Goal: Navigation & Orientation: Find specific page/section

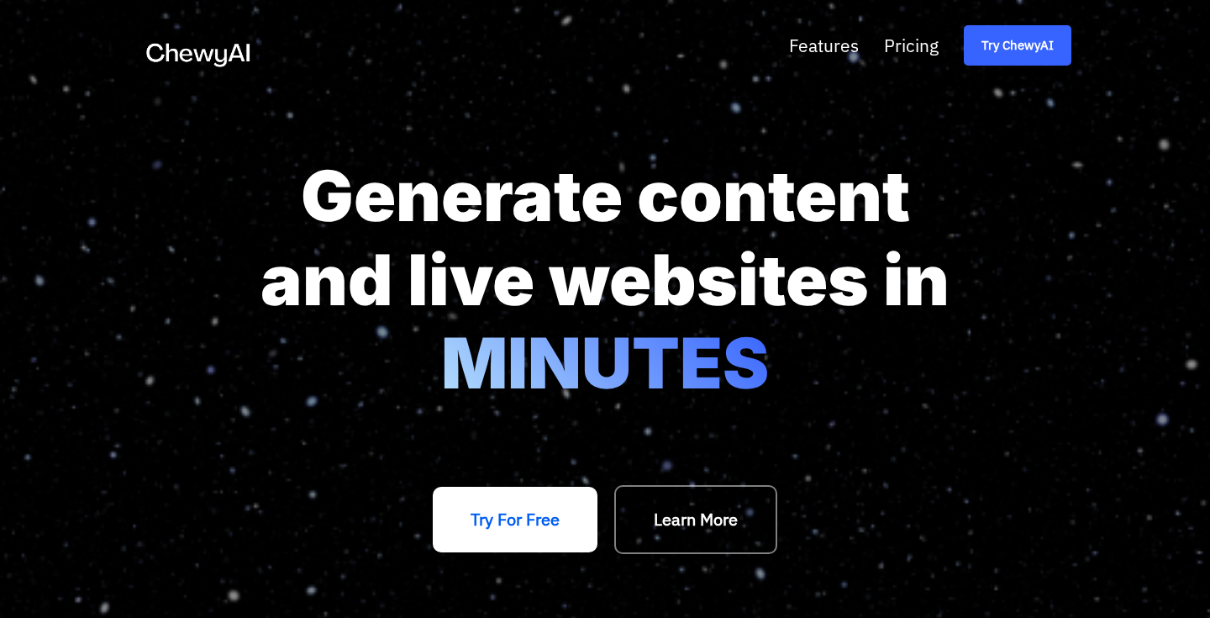
click at [502, 525] on link "Try For Free" at bounding box center [515, 520] width 165 height 66
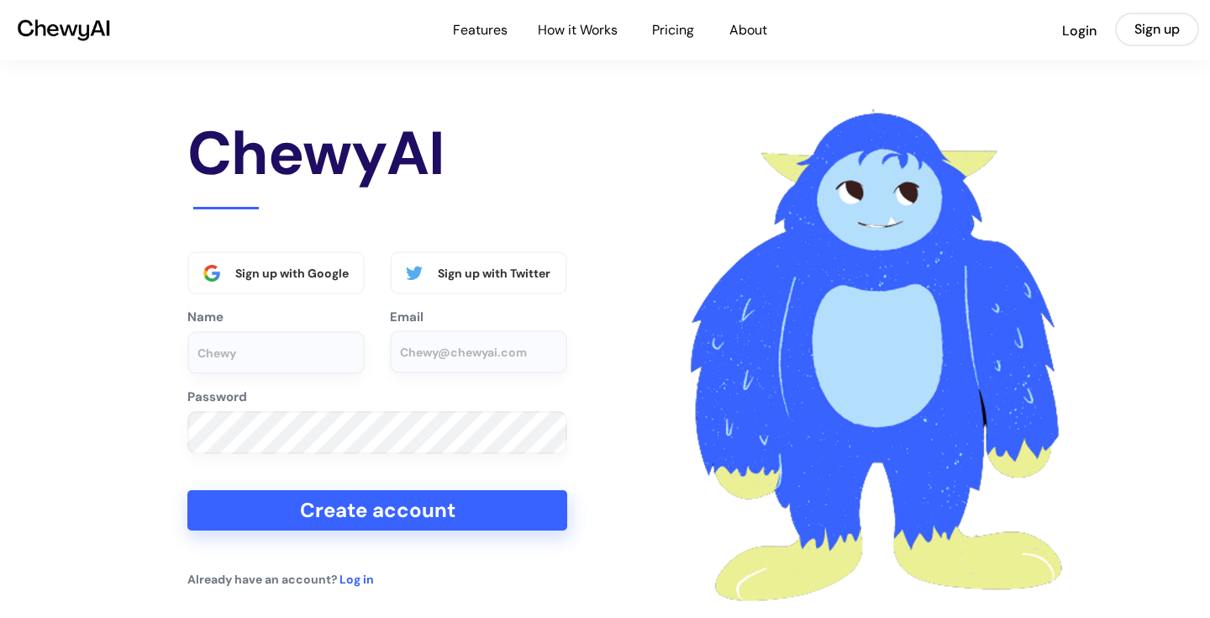
click at [468, 42] on div "Features How it Works Pricing About Login Sign up" at bounding box center [605, 30] width 1188 height 34
click at [468, 23] on div "Features" at bounding box center [485, 30] width 65 height 22
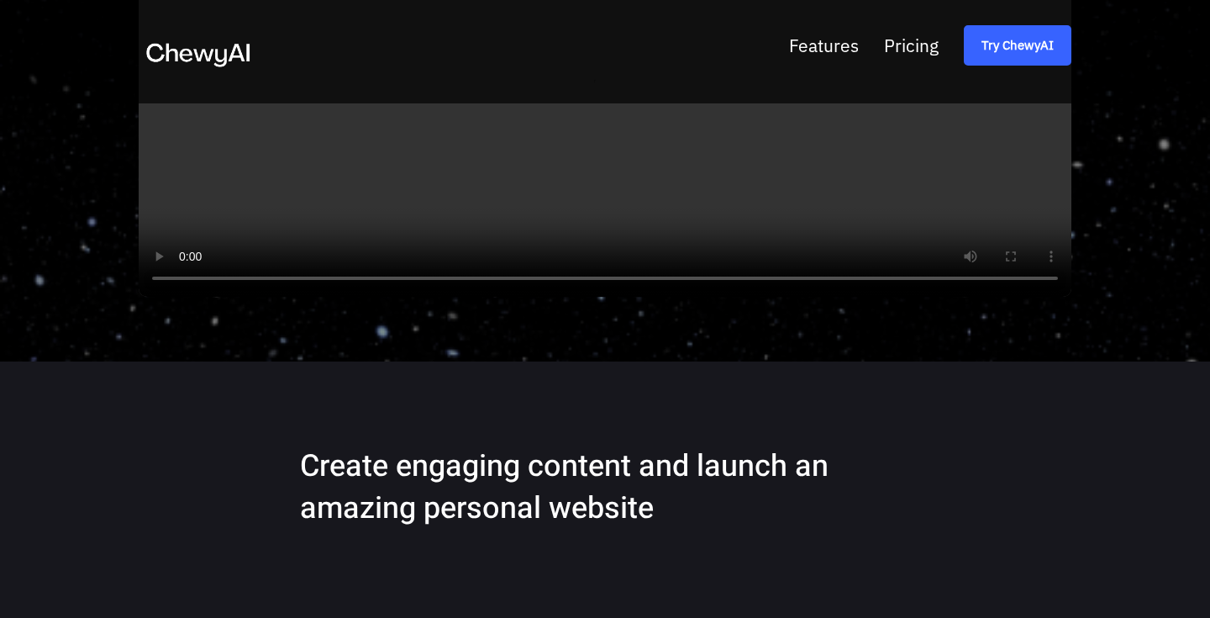
scroll to position [1434, 0]
